Goal: Information Seeking & Learning: Learn about a topic

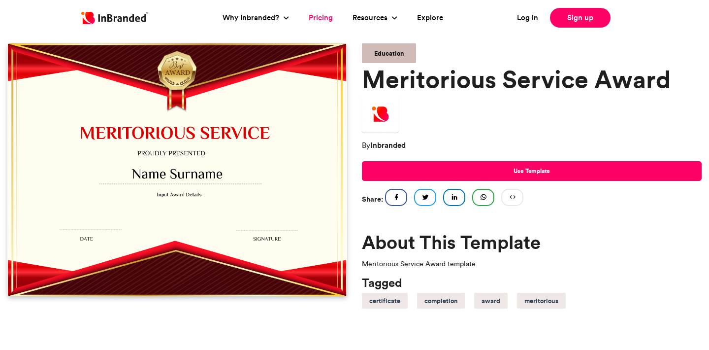
click at [316, 18] on link "Pricing" at bounding box center [321, 17] width 24 height 11
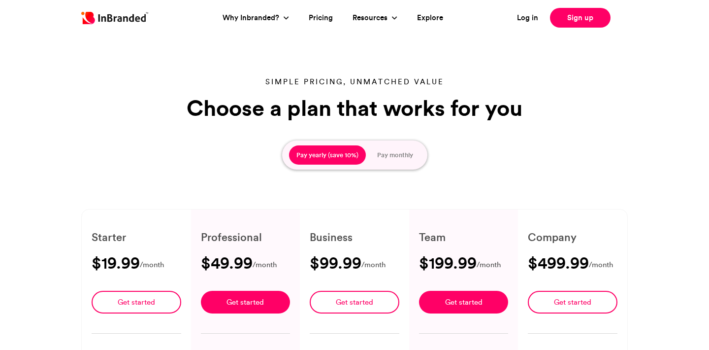
type input "****"
